Goal: Transaction & Acquisition: Purchase product/service

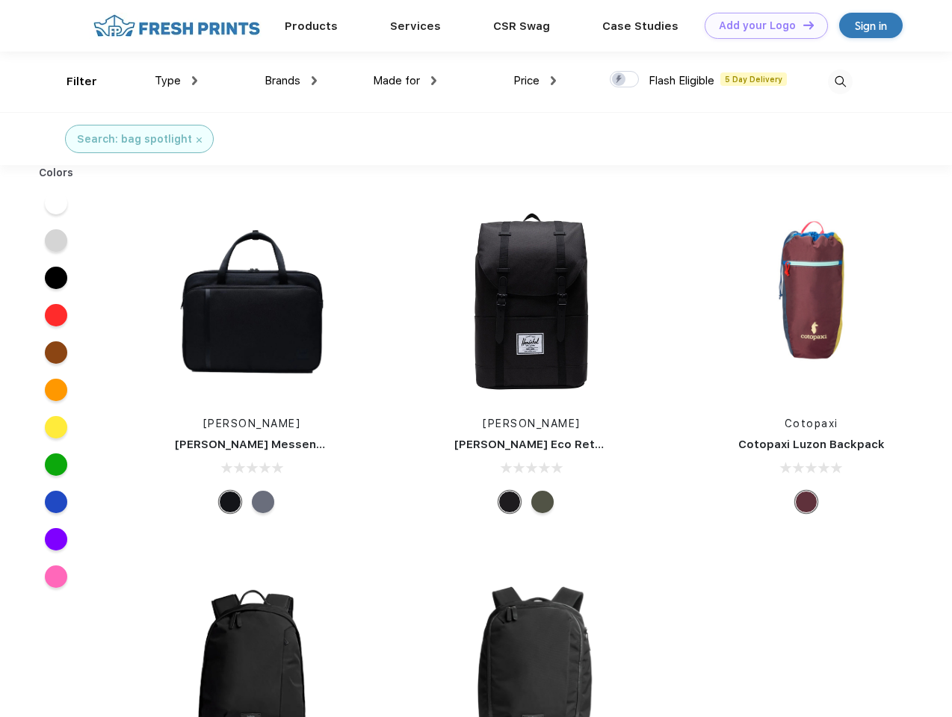
click at [760, 25] on link "Add your Logo Design Tool" at bounding box center [765, 26] width 123 height 26
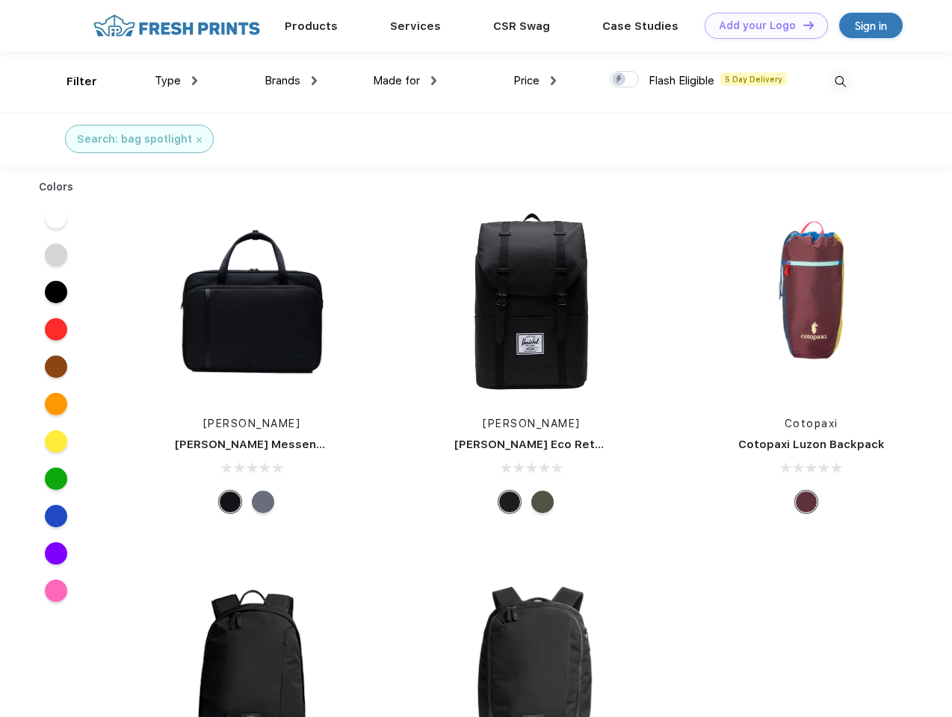
click at [0, 0] on div "Design Tool" at bounding box center [0, 0] width 0 height 0
click at [801, 25] on link "Add your Logo Design Tool" at bounding box center [765, 26] width 123 height 26
click at [72, 81] on div "Filter" at bounding box center [81, 81] width 31 height 17
click at [176, 81] on span "Type" at bounding box center [168, 80] width 26 height 13
click at [291, 81] on span "Brands" at bounding box center [282, 80] width 36 height 13
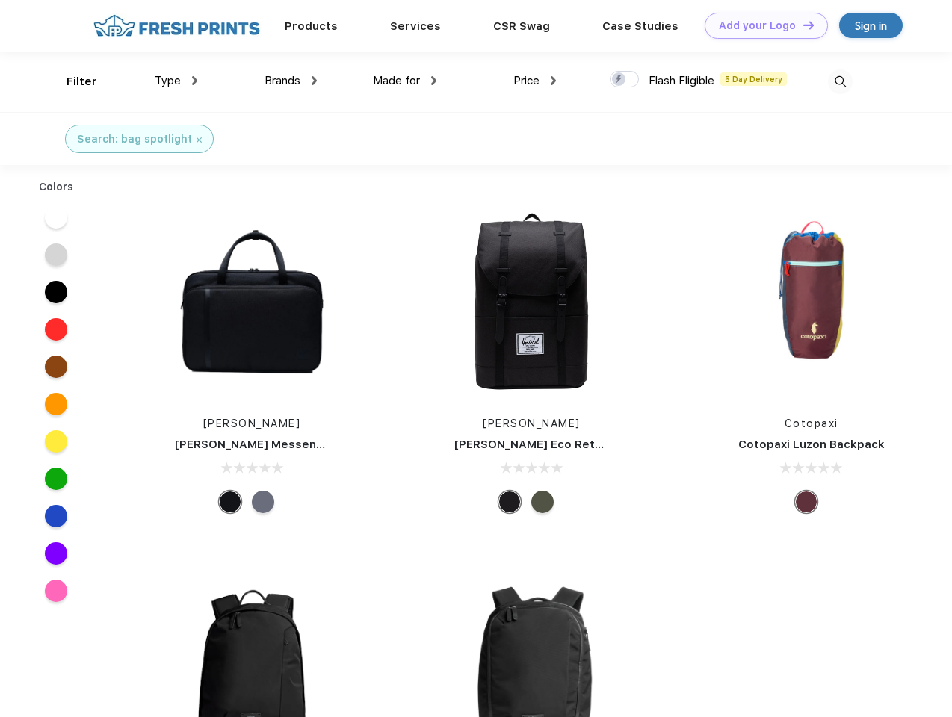
click at [405, 81] on span "Made for" at bounding box center [396, 80] width 47 height 13
click at [535, 81] on span "Price" at bounding box center [526, 80] width 26 height 13
click at [624, 80] on div at bounding box center [623, 79] width 29 height 16
click at [619, 80] on input "checkbox" at bounding box center [614, 75] width 10 height 10
click at [840, 81] on img at bounding box center [840, 81] width 25 height 25
